Goal: Task Accomplishment & Management: Manage account settings

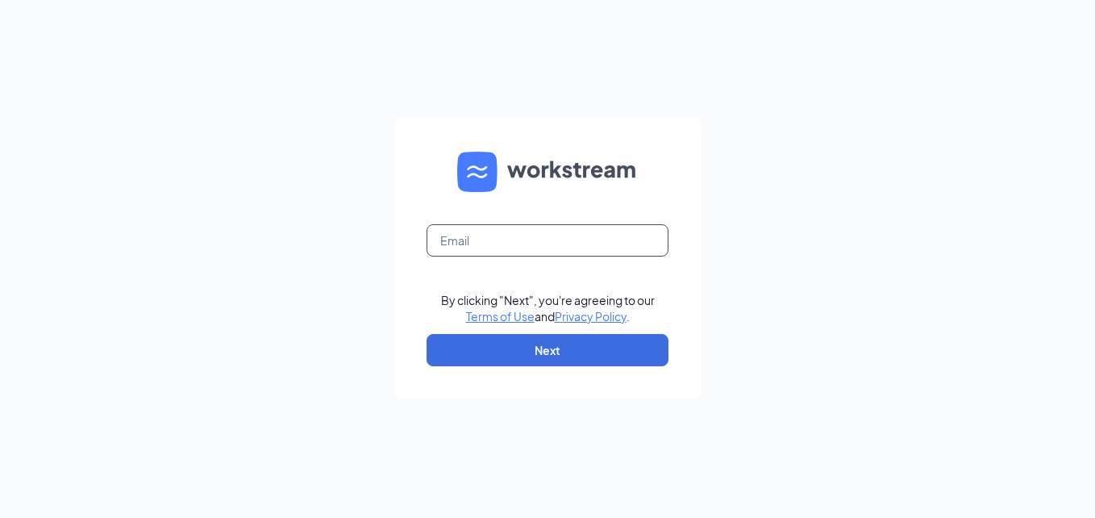
click at [443, 248] on input "text" at bounding box center [548, 240] width 242 height 32
type input "[EMAIL_ADDRESS][DOMAIN_NAME]"
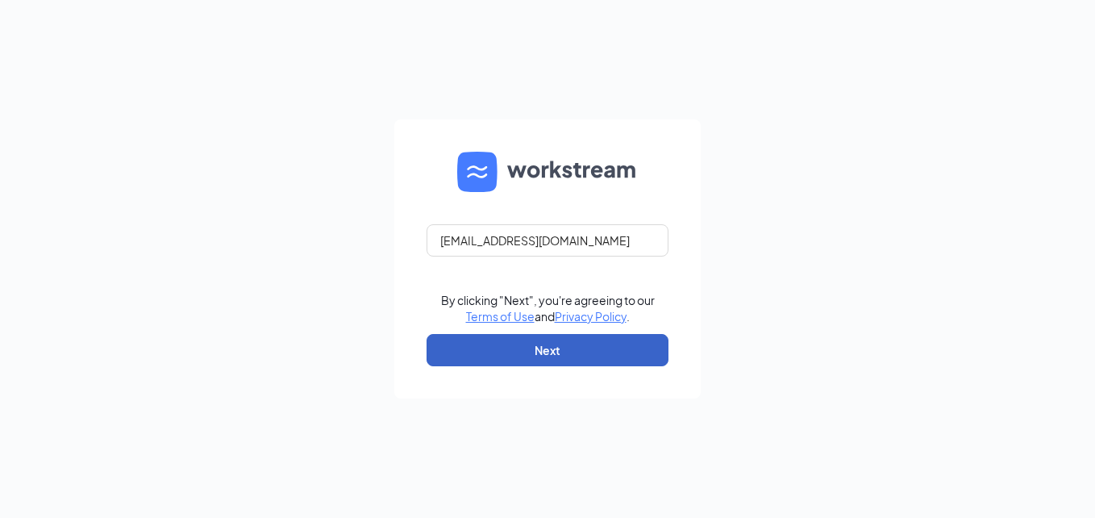
click at [614, 348] on button "Next" at bounding box center [548, 350] width 242 height 32
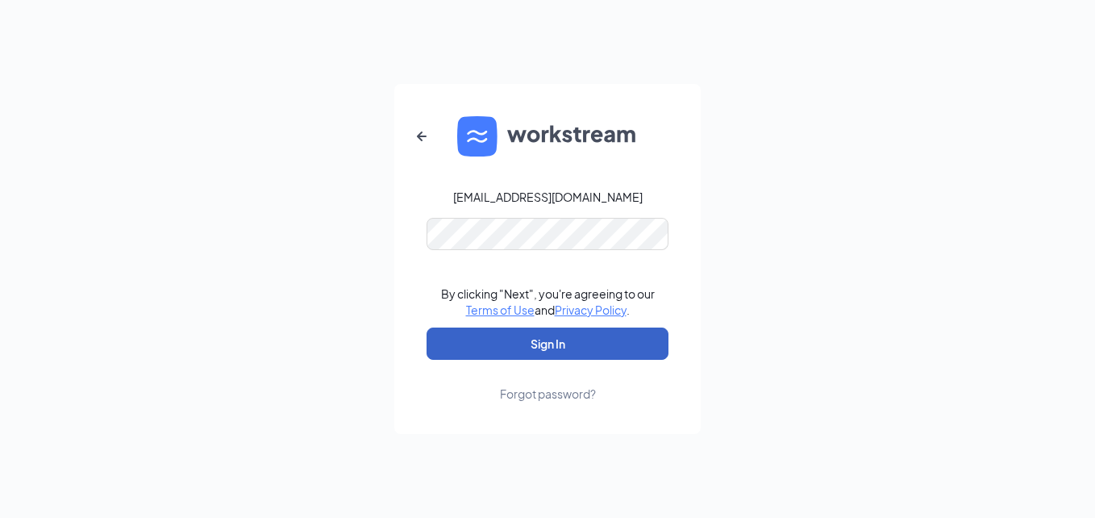
click at [569, 348] on button "Sign In" at bounding box center [548, 343] width 242 height 32
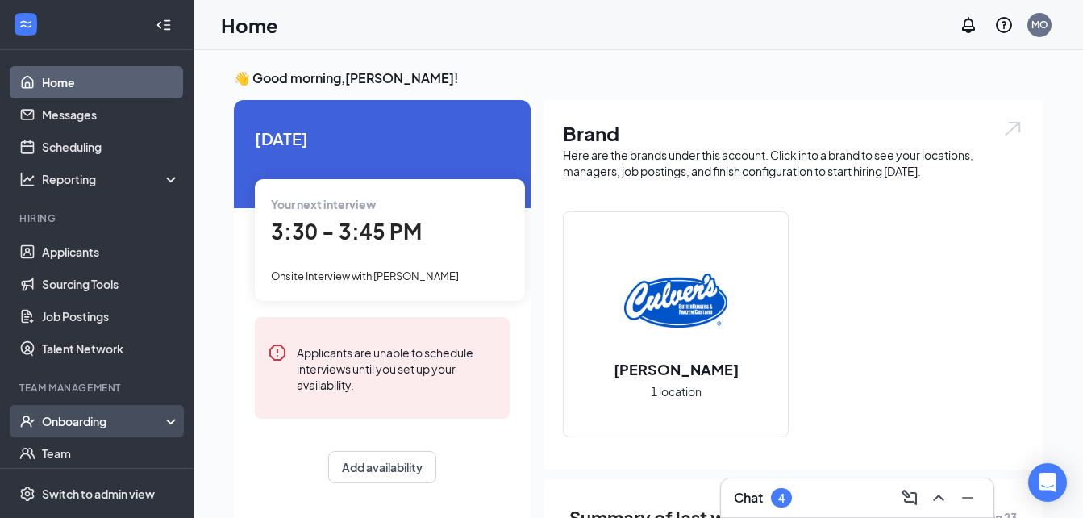
click at [75, 422] on div "Onboarding" at bounding box center [104, 421] width 124 height 16
click at [83, 458] on link "Overview" at bounding box center [111, 453] width 138 height 32
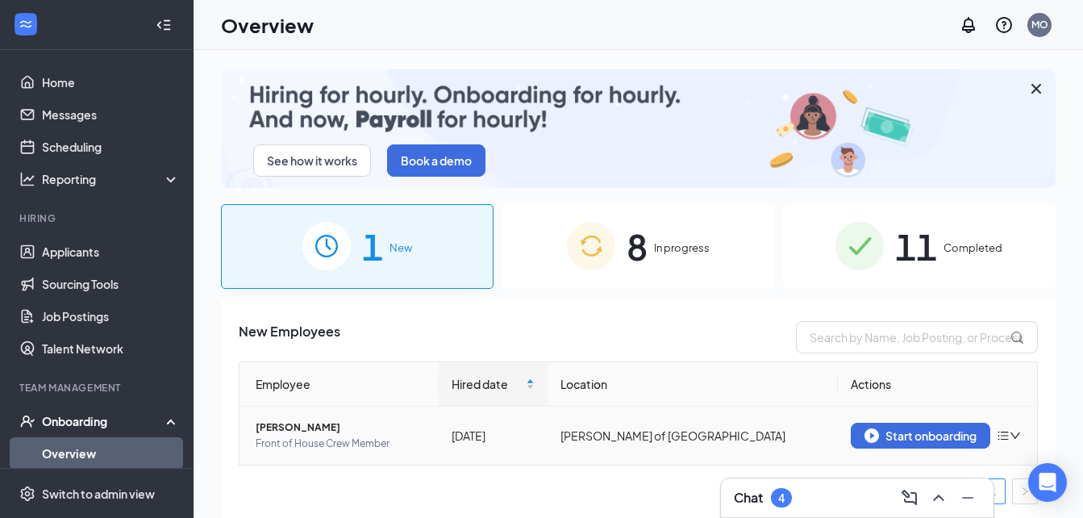
click at [1010, 433] on icon "down" at bounding box center [1015, 435] width 11 height 11
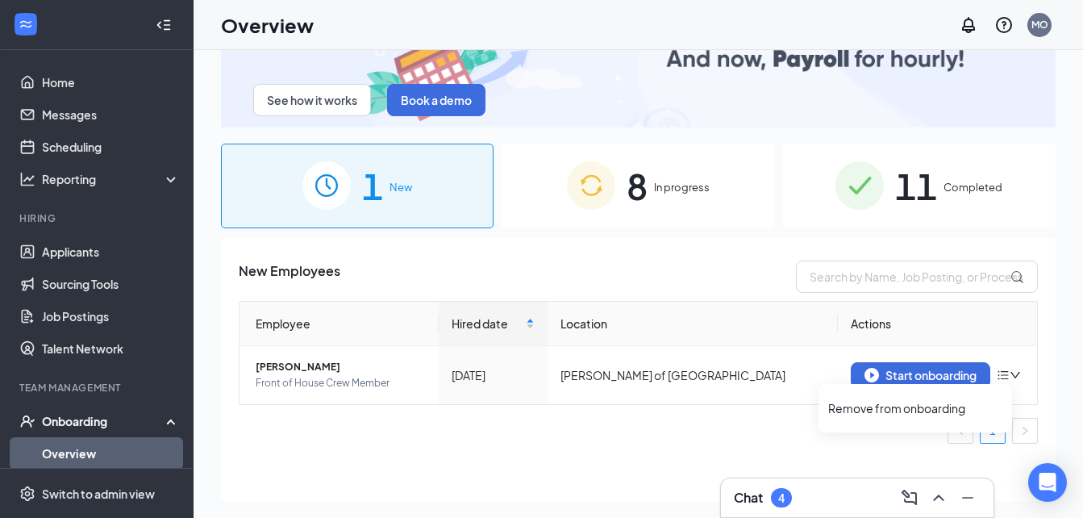
scroll to position [73, 0]
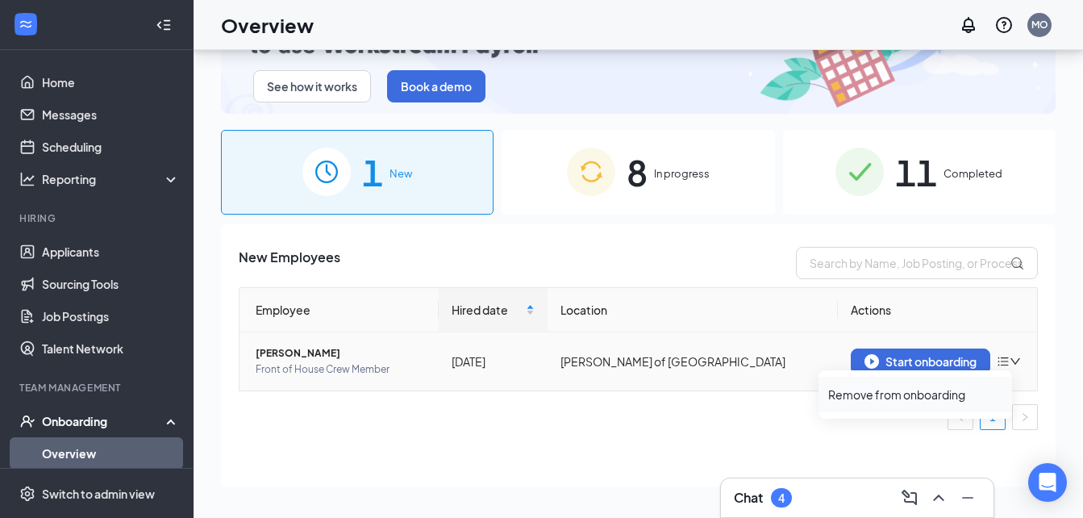
click at [880, 395] on div "Remove from onboarding" at bounding box center [915, 394] width 174 height 16
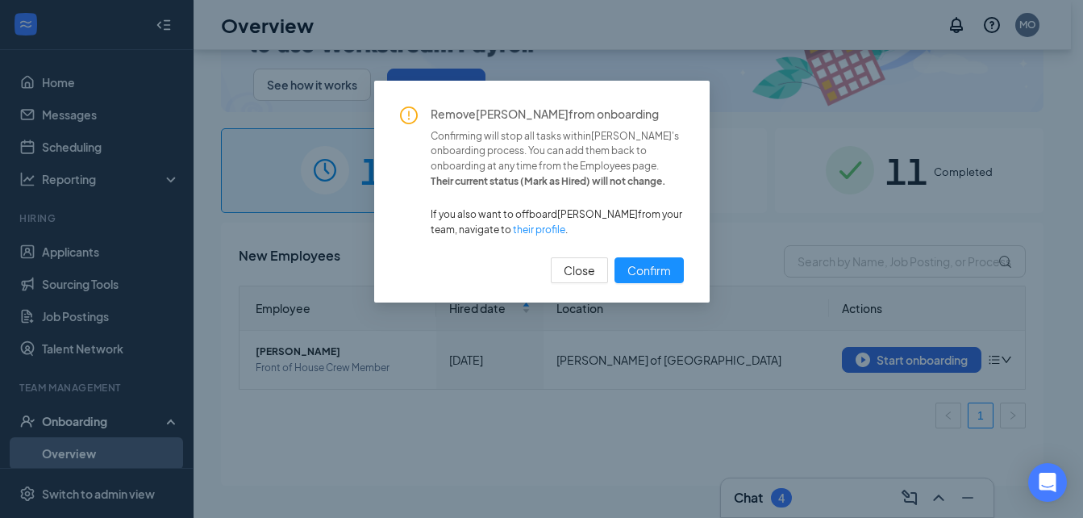
scroll to position [0, 0]
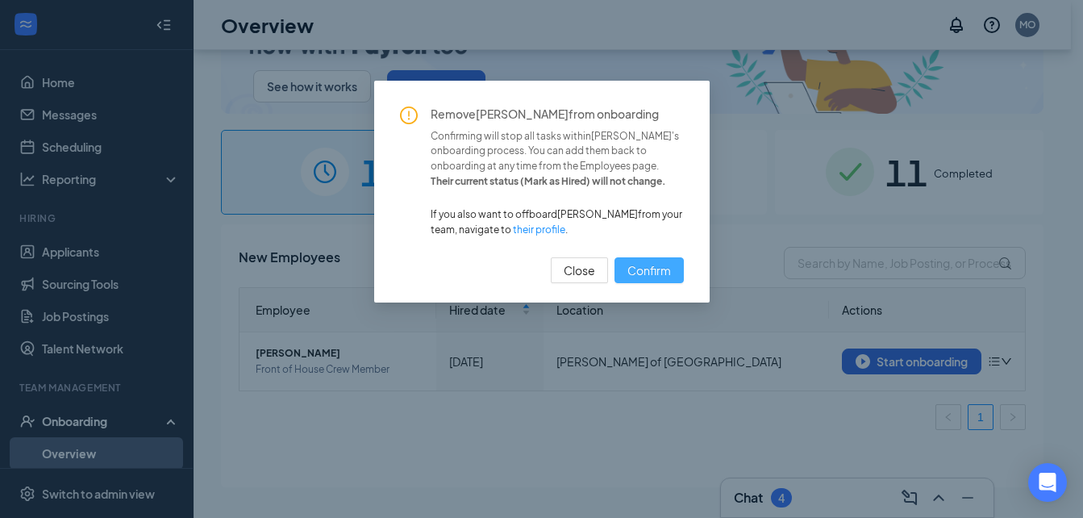
click at [635, 270] on span "Confirm" at bounding box center [650, 270] width 44 height 18
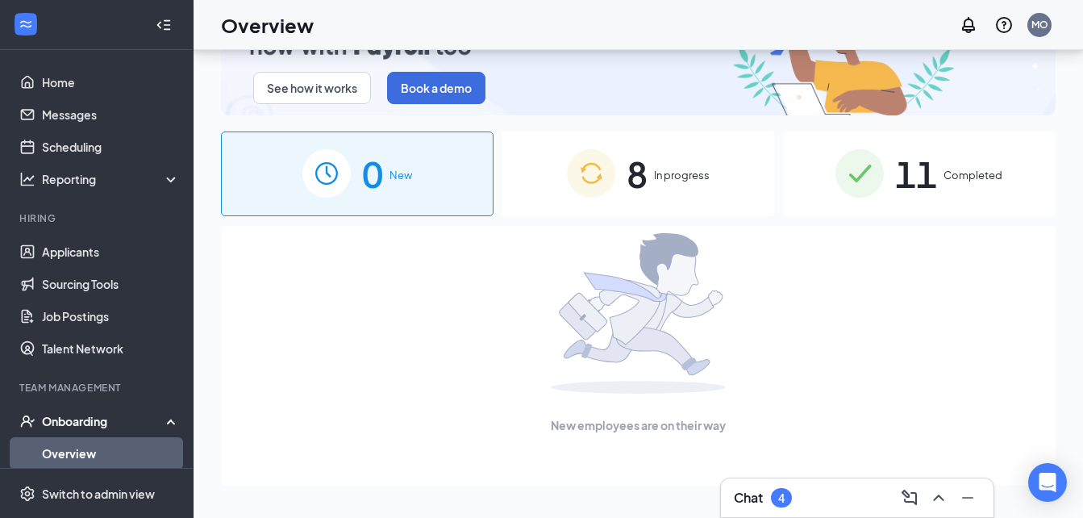
click at [670, 172] on span "In progress" at bounding box center [682, 175] width 56 height 16
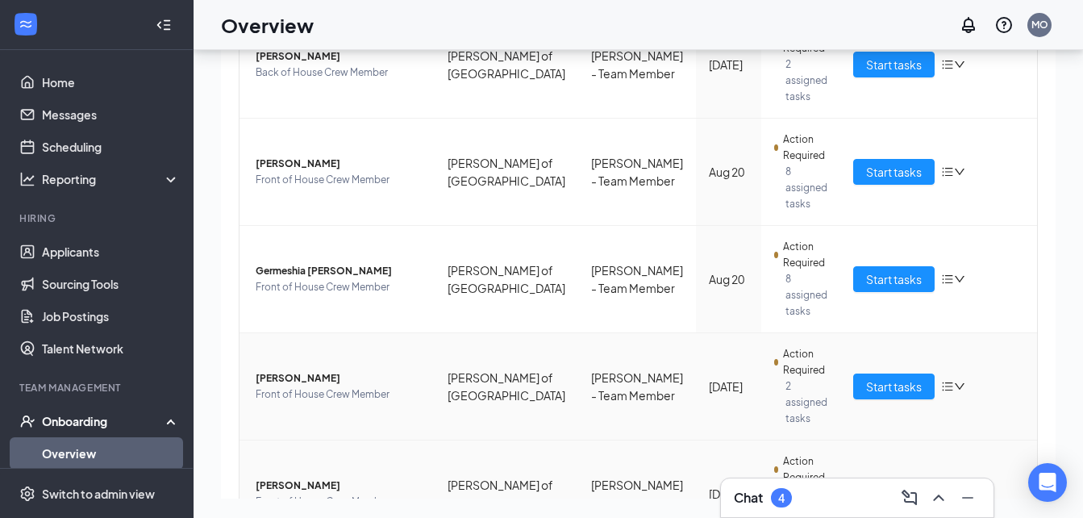
scroll to position [367, 0]
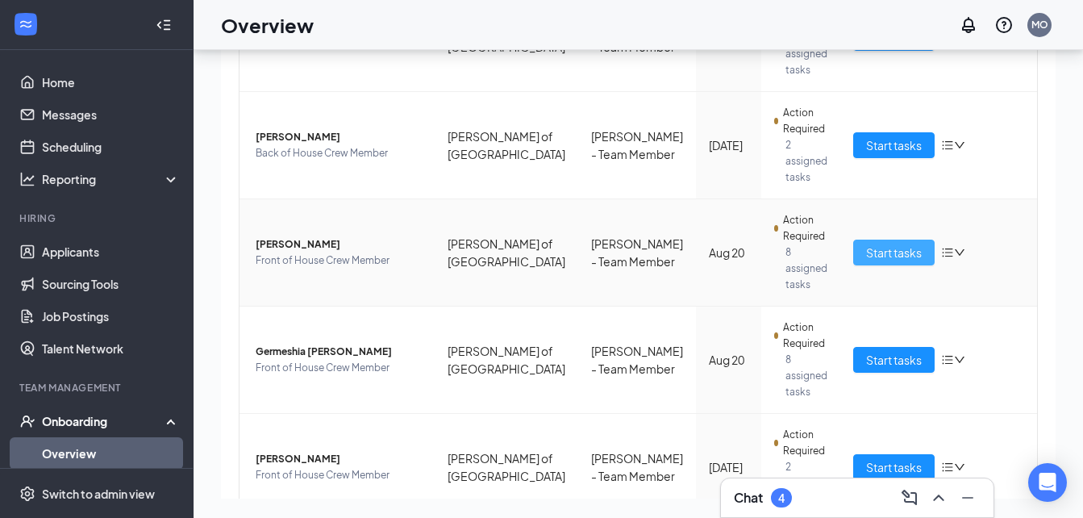
click at [878, 244] on span "Start tasks" at bounding box center [894, 253] width 56 height 18
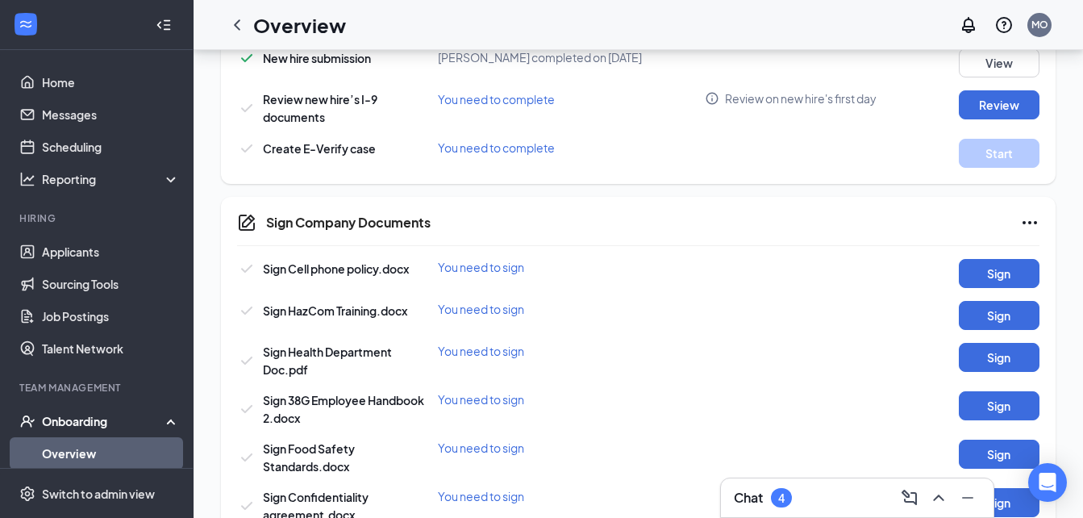
scroll to position [565, 0]
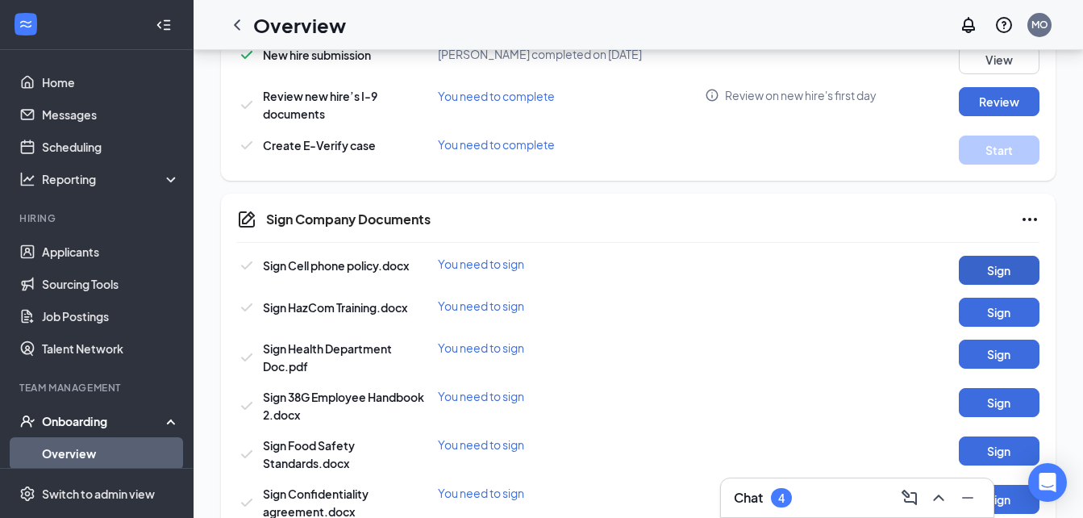
click at [1012, 266] on button "Sign" at bounding box center [999, 270] width 81 height 29
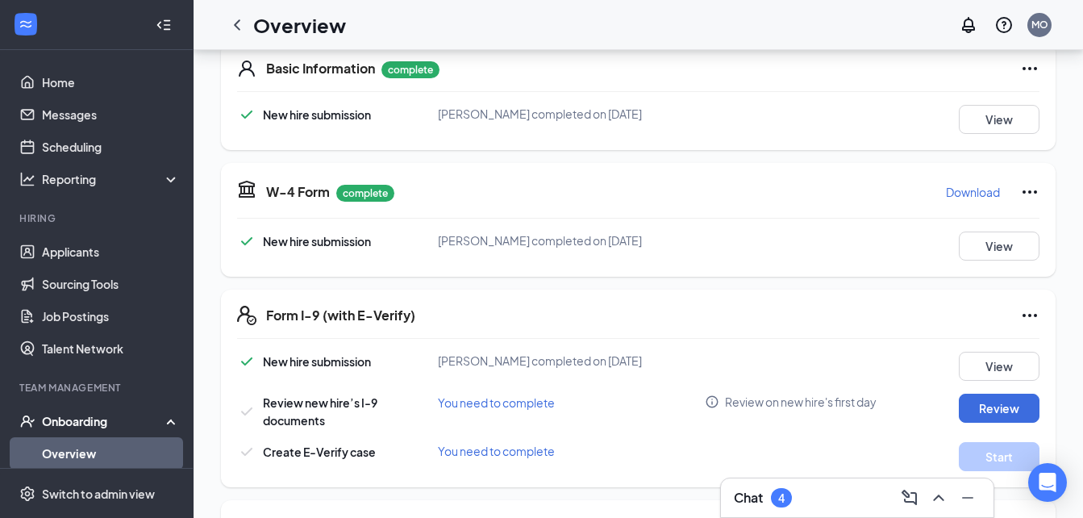
scroll to position [254, 0]
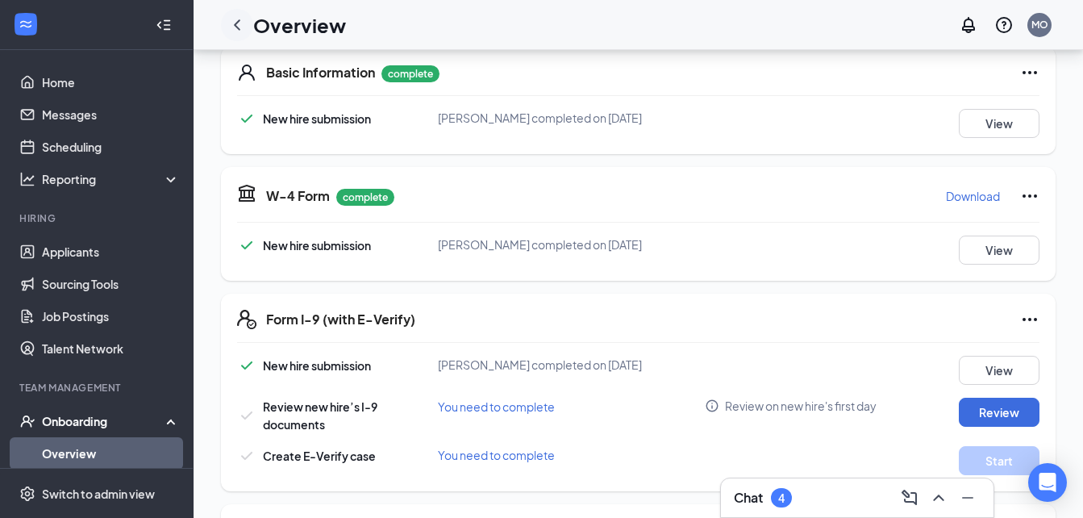
click at [232, 32] on icon "ChevronLeft" at bounding box center [236, 24] width 19 height 19
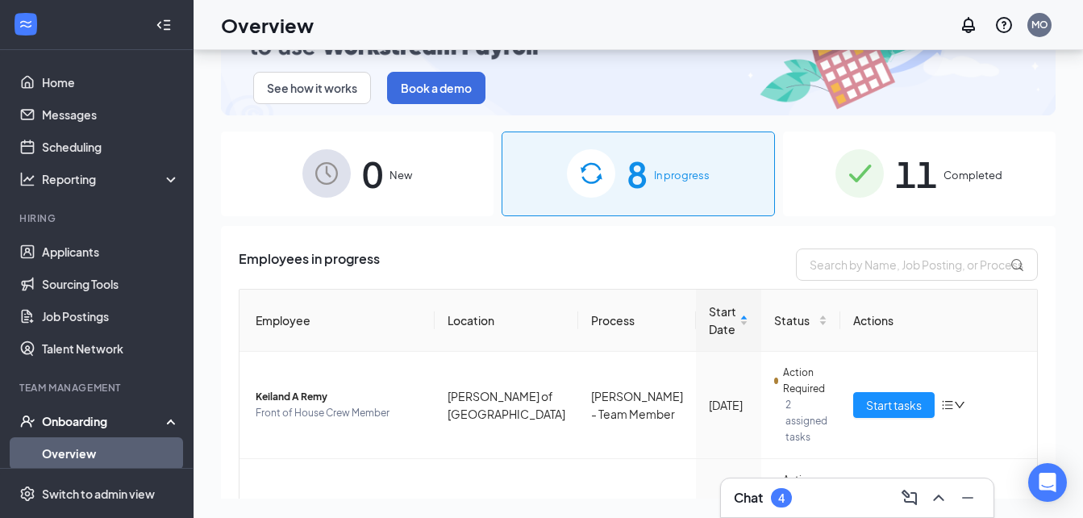
click at [923, 170] on span "11" at bounding box center [916, 174] width 42 height 56
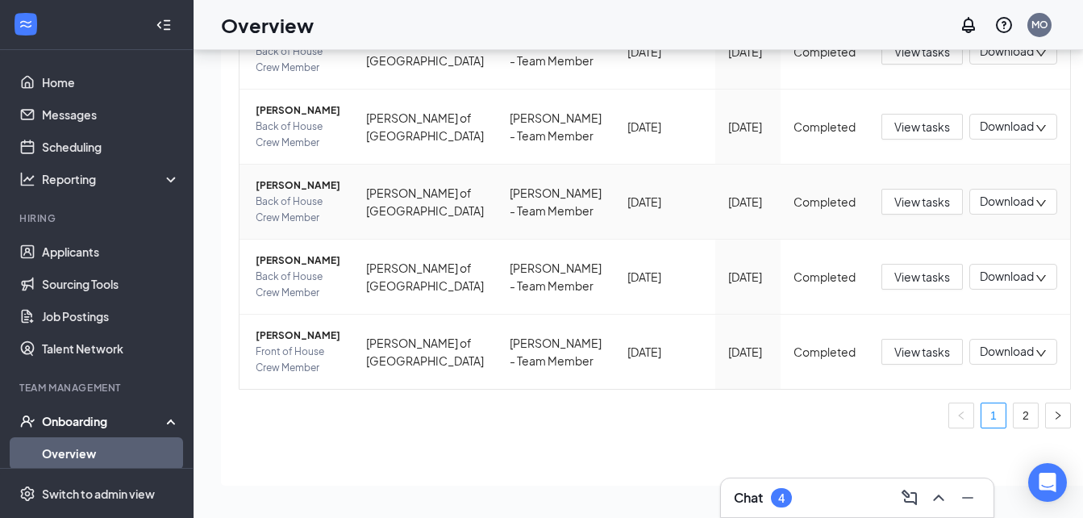
scroll to position [726, 0]
click at [306, 344] on span "[PERSON_NAME]" at bounding box center [298, 335] width 85 height 16
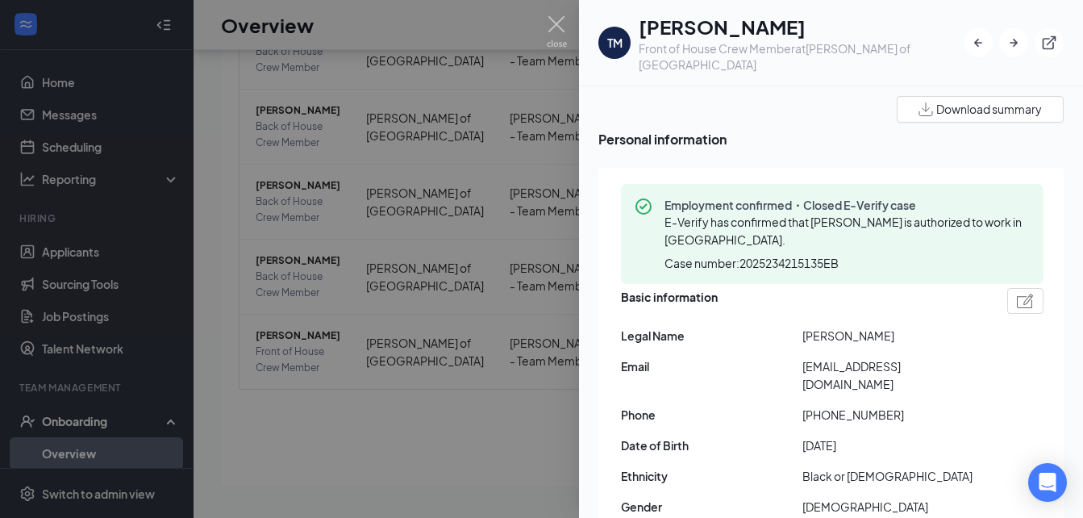
scroll to position [161, 0]
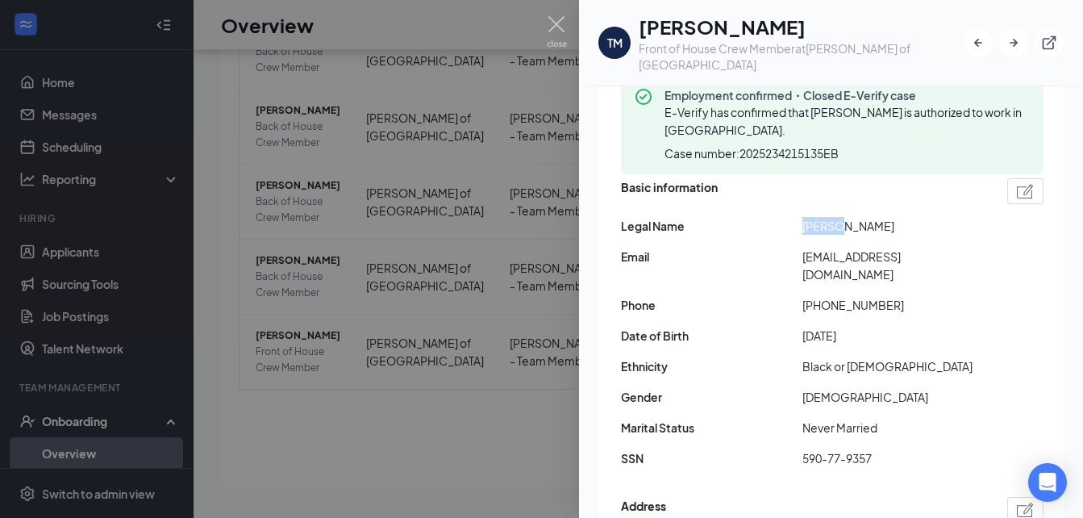
drag, startPoint x: 799, startPoint y: 210, endPoint x: 836, endPoint y: 215, distance: 36.6
click at [836, 217] on div "Legal Name [PERSON_NAME]" at bounding box center [832, 226] width 423 height 18
drag, startPoint x: 836, startPoint y: 215, endPoint x: 820, endPoint y: 208, distance: 16.6
copy div "[PERSON_NAME]"
drag, startPoint x: 840, startPoint y: 211, endPoint x: 875, endPoint y: 212, distance: 34.7
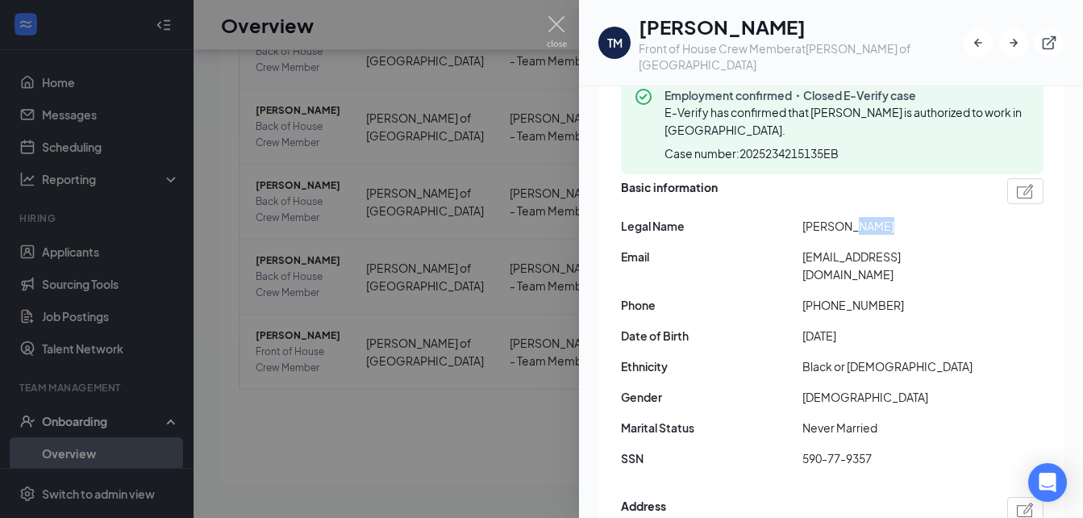
click at [875, 217] on span "[PERSON_NAME]" at bounding box center [893, 226] width 181 height 18
drag, startPoint x: 875, startPoint y: 212, endPoint x: 861, endPoint y: 209, distance: 14.9
copy span "[PERSON_NAME]"
drag, startPoint x: 803, startPoint y: 427, endPoint x: 876, endPoint y: 430, distance: 72.7
click at [876, 449] on span "590-77-9357" at bounding box center [893, 458] width 181 height 18
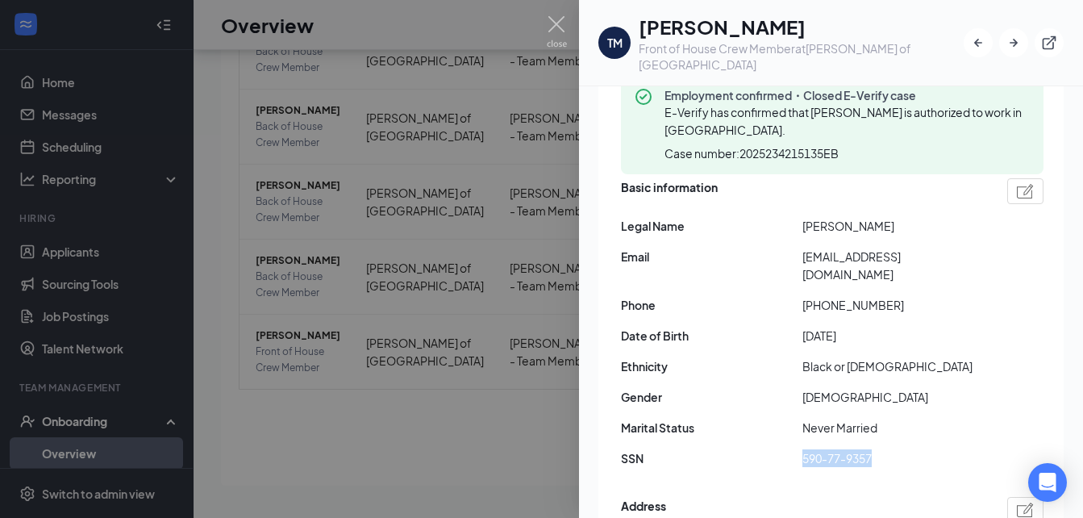
drag, startPoint x: 876, startPoint y: 430, endPoint x: 865, endPoint y: 425, distance: 12.3
copy span "590-77-9357"
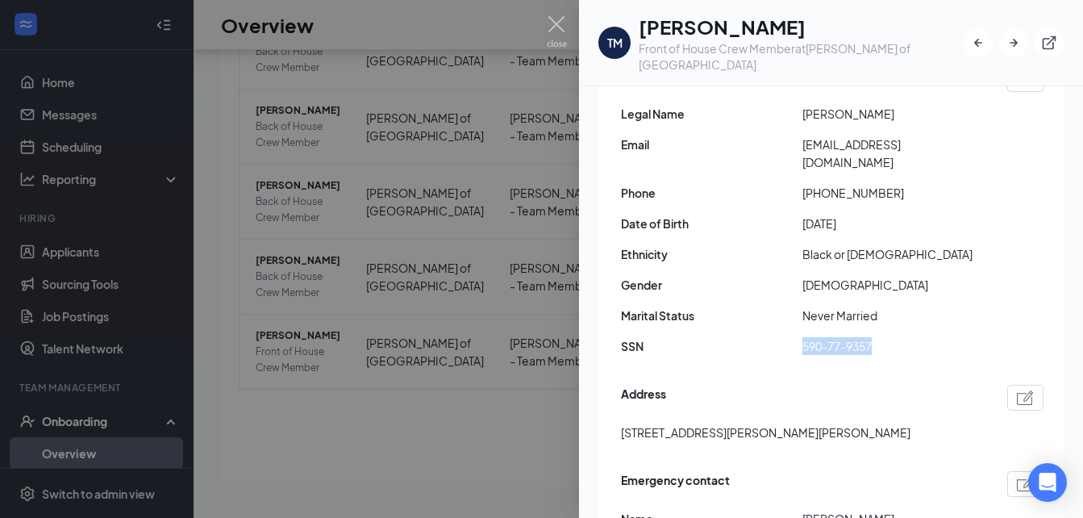
scroll to position [323, 0]
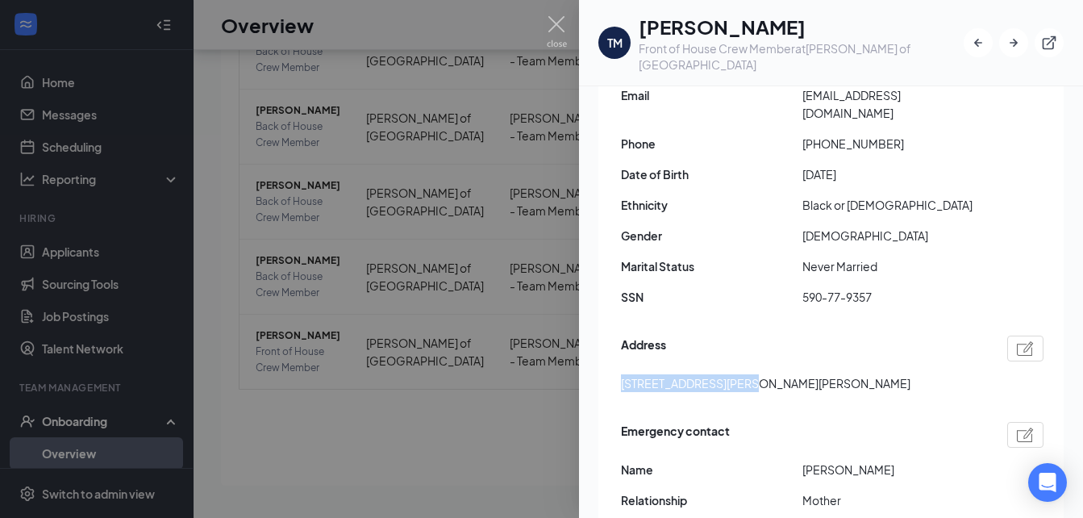
drag, startPoint x: 619, startPoint y: 352, endPoint x: 742, endPoint y: 352, distance: 122.6
click at [742, 352] on div "Employment confirmed・Closed E-Verify case E-Verify has confirmed that [PERSON_N…" at bounding box center [830, 250] width 465 height 707
drag, startPoint x: 742, startPoint y: 352, endPoint x: 707, endPoint y: 345, distance: 36.1
copy span "[STREET_ADDRESS][PERSON_NAME]"
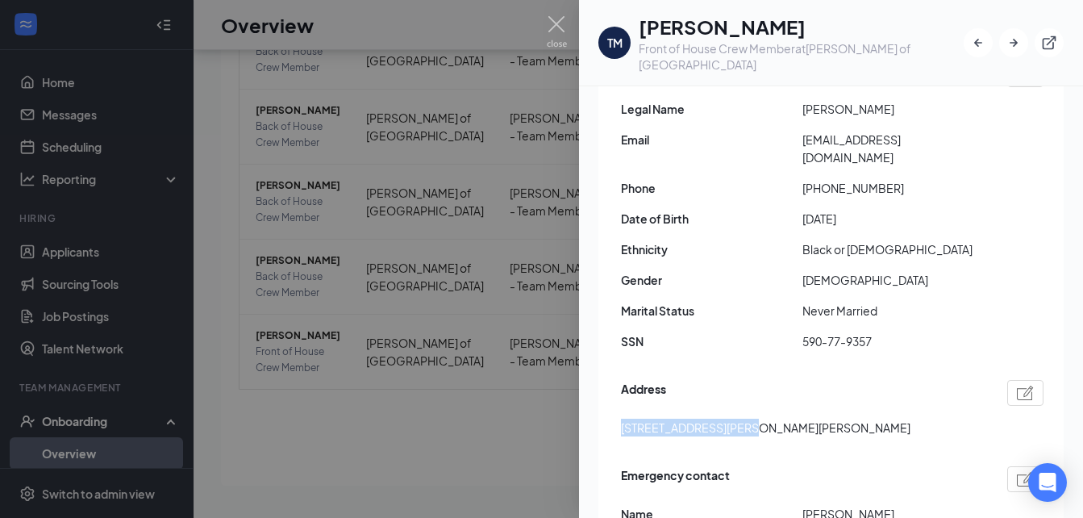
scroll to position [242, 0]
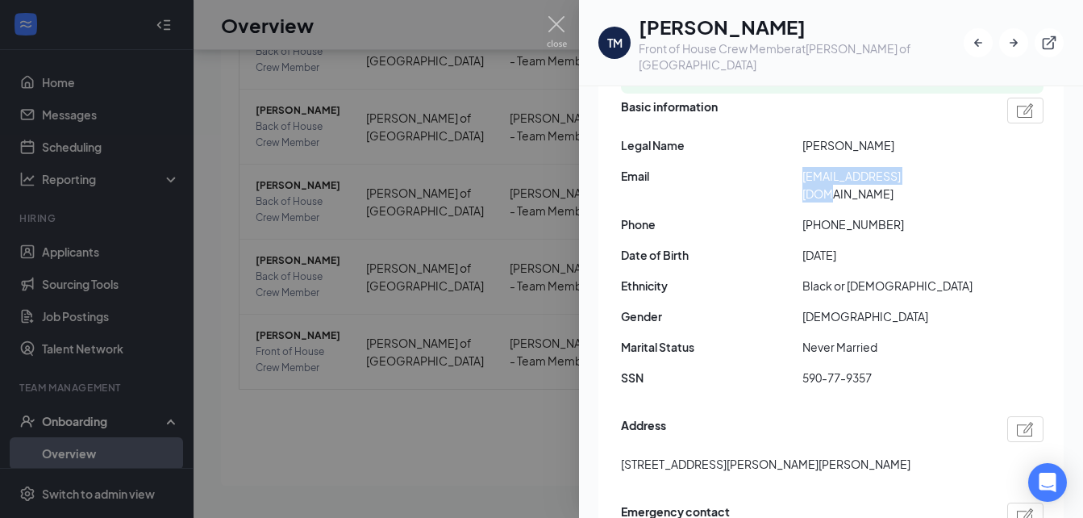
drag, startPoint x: 799, startPoint y: 161, endPoint x: 939, endPoint y: 160, distance: 140.3
click at [939, 167] on div "Email [EMAIL_ADDRESS][DOMAIN_NAME]" at bounding box center [832, 184] width 423 height 35
drag, startPoint x: 939, startPoint y: 160, endPoint x: 925, endPoint y: 157, distance: 13.9
copy div "[EMAIL_ADDRESS][DOMAIN_NAME]"
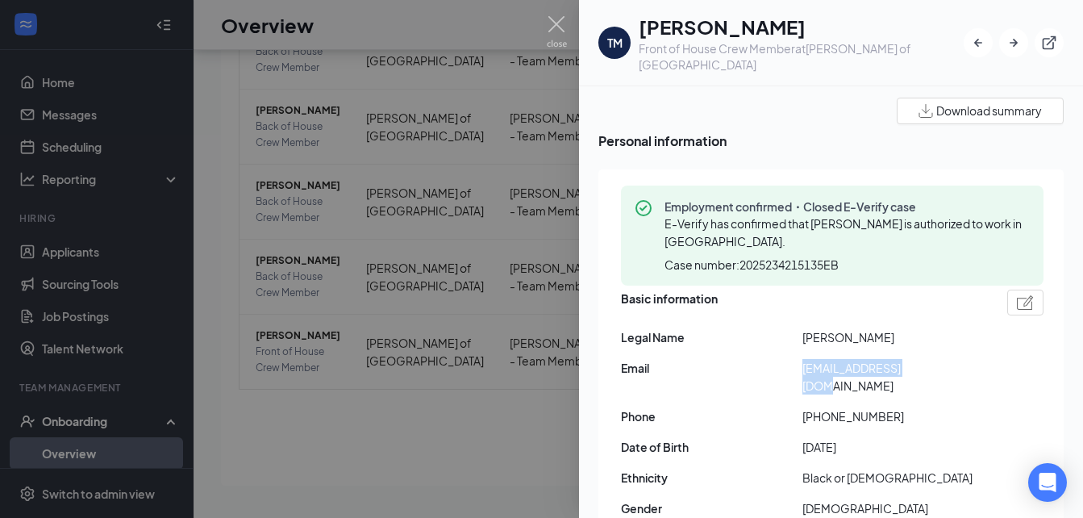
scroll to position [0, 0]
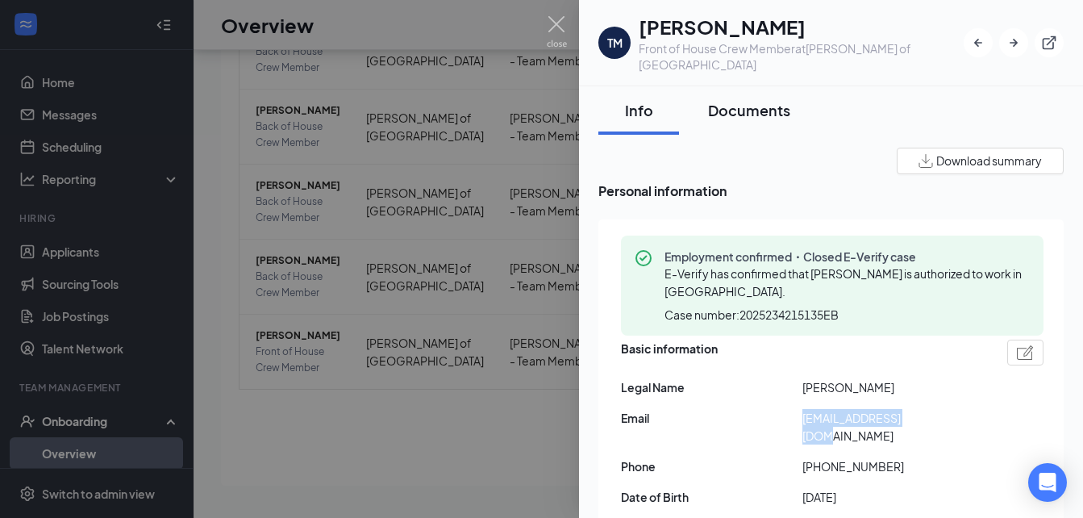
click at [735, 100] on div "Documents" at bounding box center [749, 110] width 82 height 20
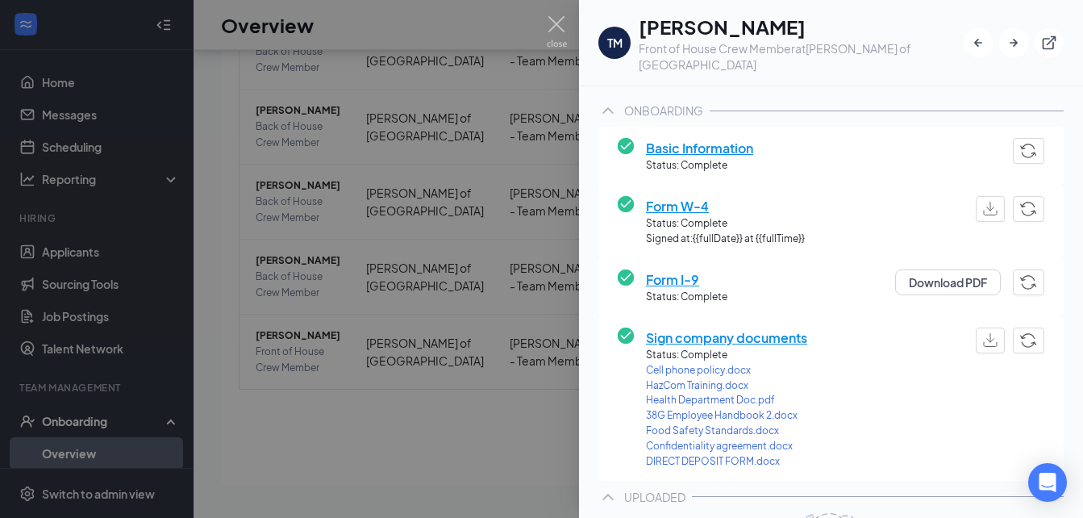
scroll to position [314, 0]
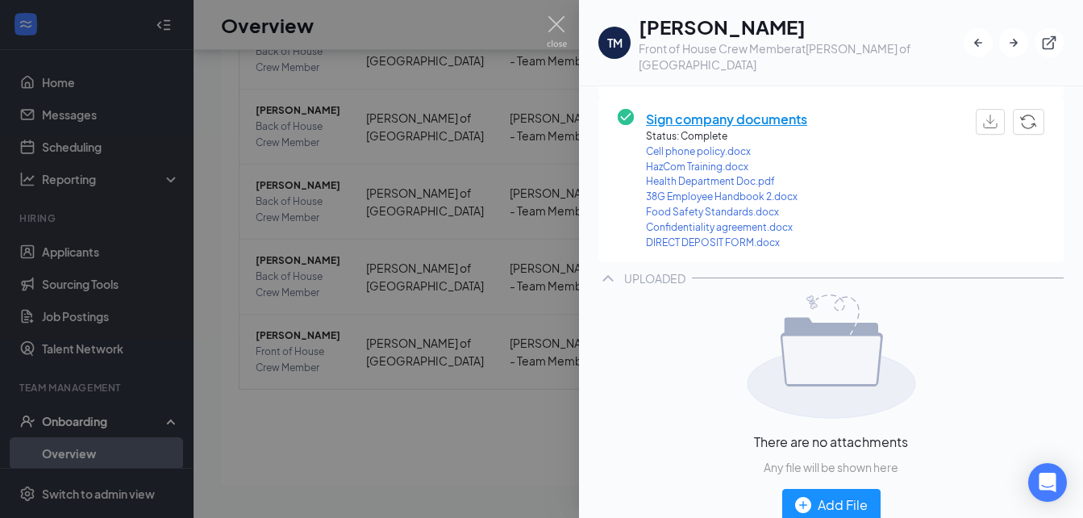
click at [716, 236] on span "DIRECT DEPOSIT FORM.docx" at bounding box center [726, 243] width 161 height 15
